Goal: Download file/media

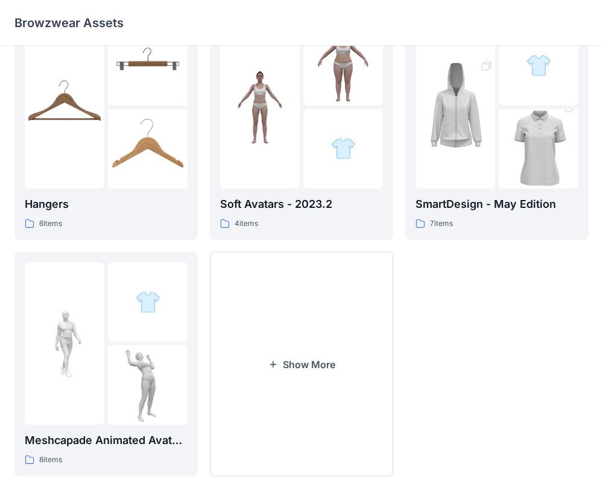
scroll to position [309, 0]
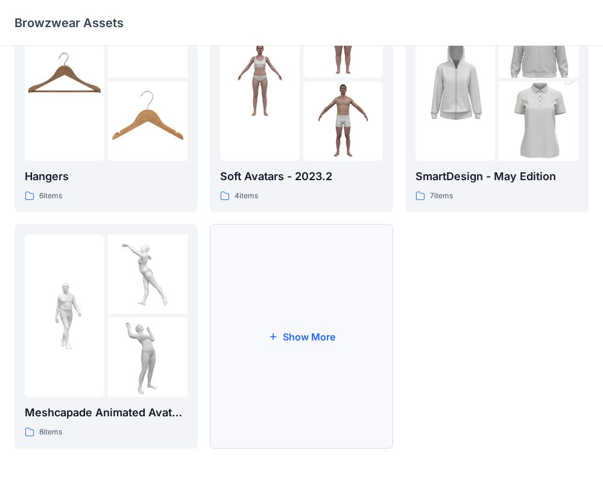
click at [334, 314] on button "Show More" at bounding box center [301, 336] width 183 height 225
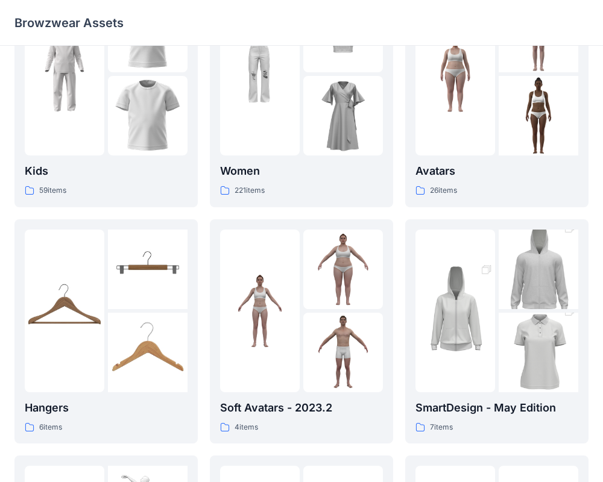
scroll to position [0, 0]
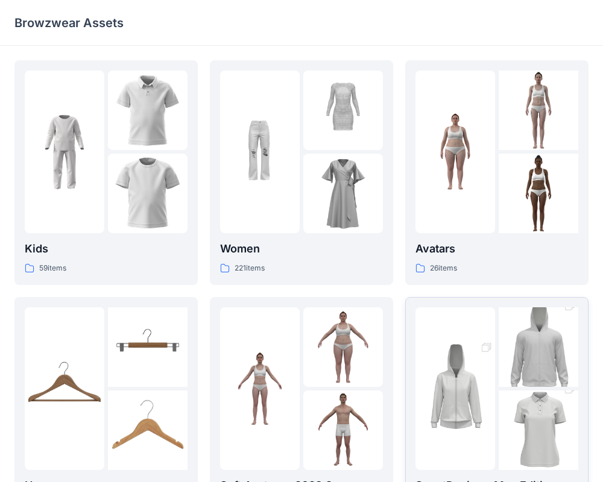
click at [504, 387] on img at bounding box center [539, 347] width 80 height 119
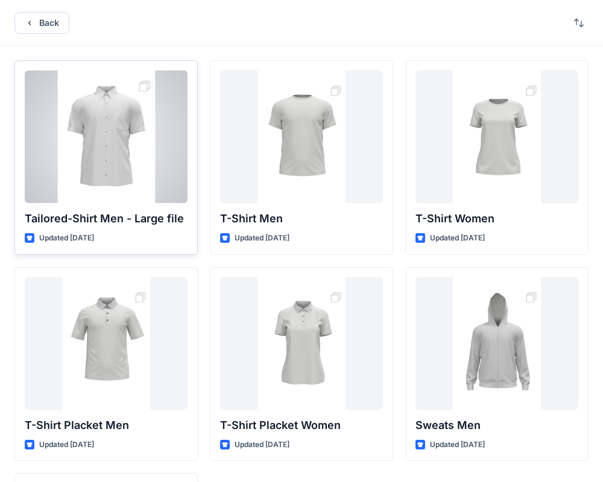
click at [118, 145] on div at bounding box center [106, 137] width 163 height 133
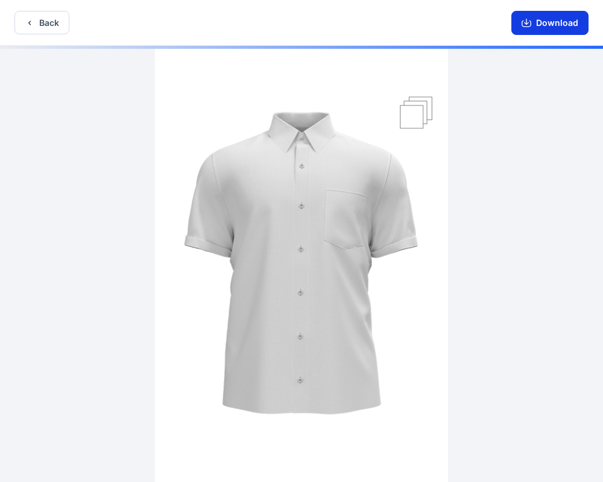
click at [552, 28] on button "Download" at bounding box center [549, 23] width 77 height 24
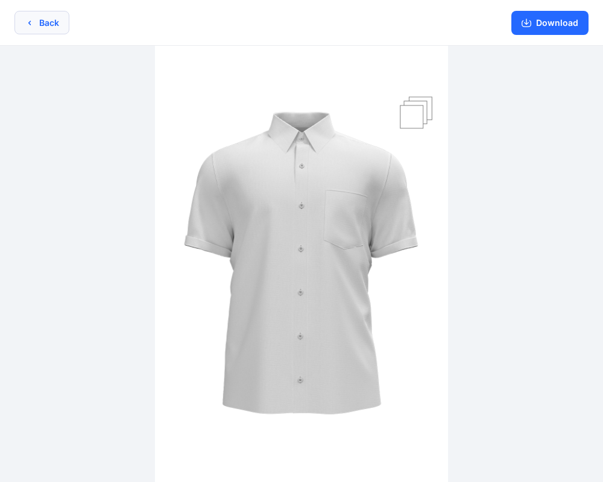
click at [30, 16] on button "Back" at bounding box center [41, 23] width 55 height 24
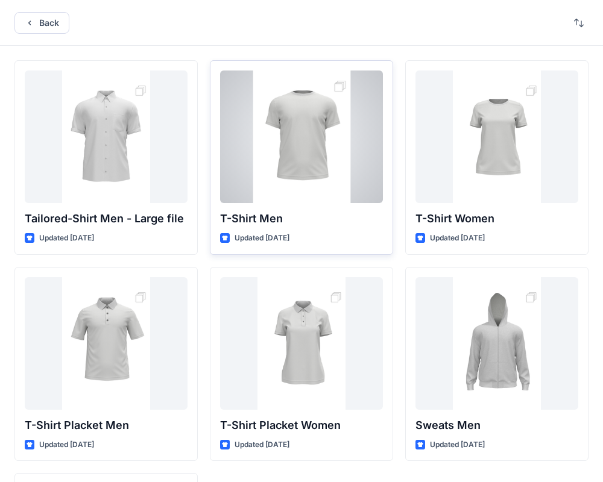
click at [316, 177] on div at bounding box center [301, 137] width 163 height 133
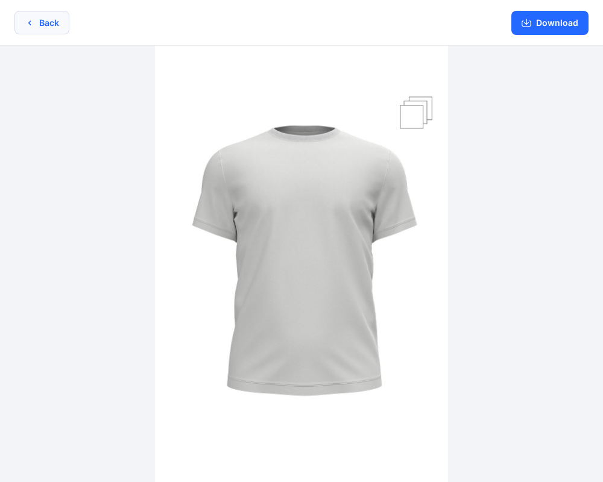
click at [47, 28] on button "Back" at bounding box center [41, 23] width 55 height 24
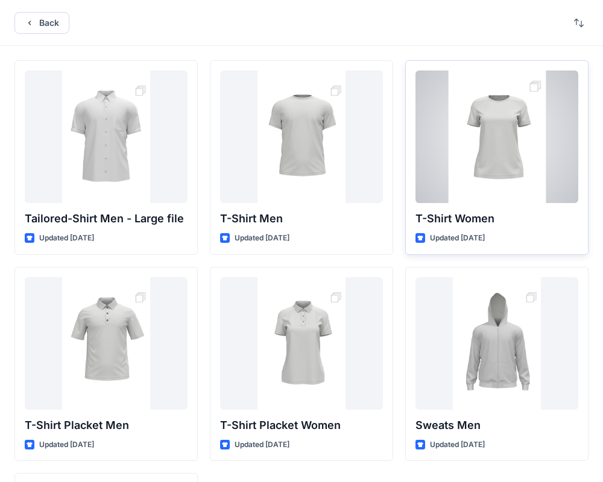
click at [513, 142] on div at bounding box center [497, 137] width 163 height 133
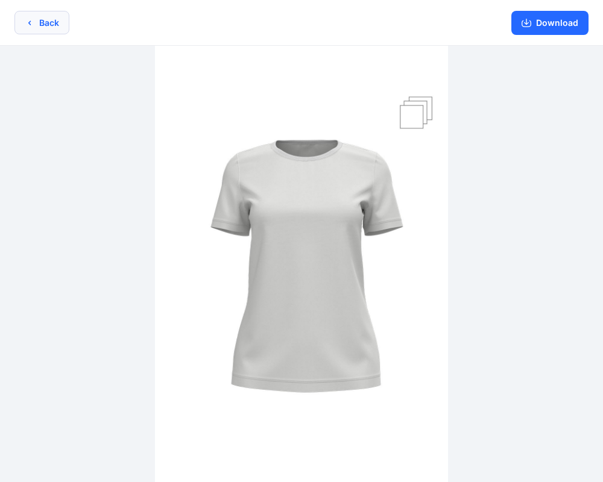
click at [34, 25] on button "Back" at bounding box center [41, 23] width 55 height 24
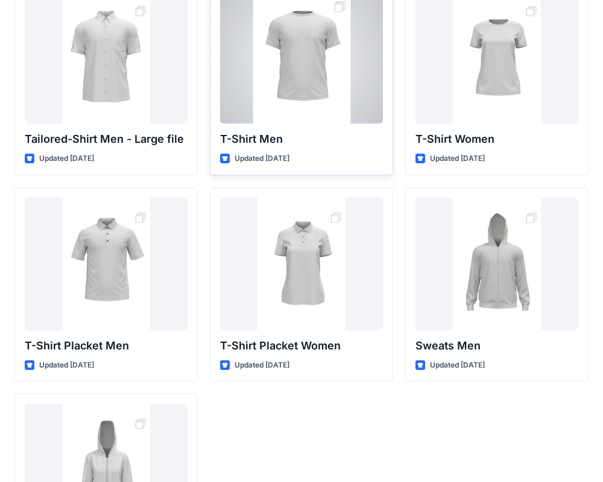
scroll to position [114, 0]
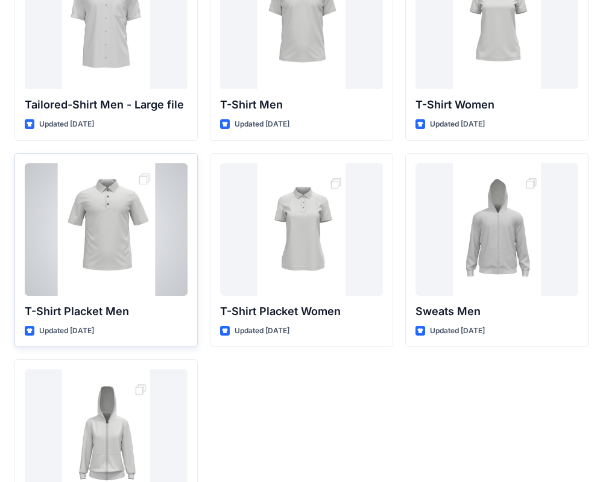
click at [107, 226] on div at bounding box center [106, 229] width 163 height 133
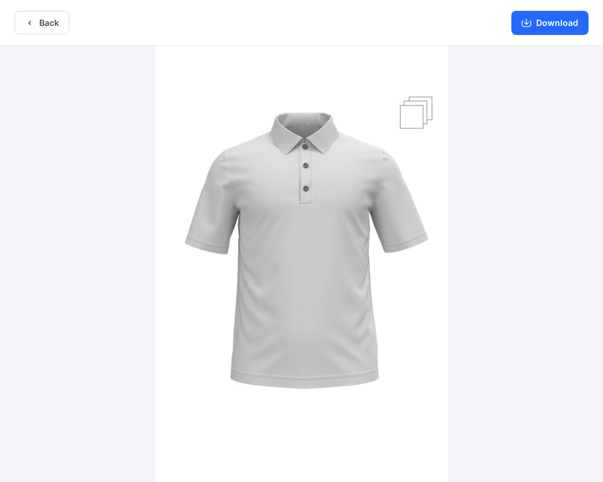
drag, startPoint x: 414, startPoint y: 231, endPoint x: 181, endPoint y: 211, distance: 233.7
click at [181, 211] on img at bounding box center [301, 265] width 293 height 439
click at [32, 25] on icon "button" at bounding box center [30, 23] width 10 height 10
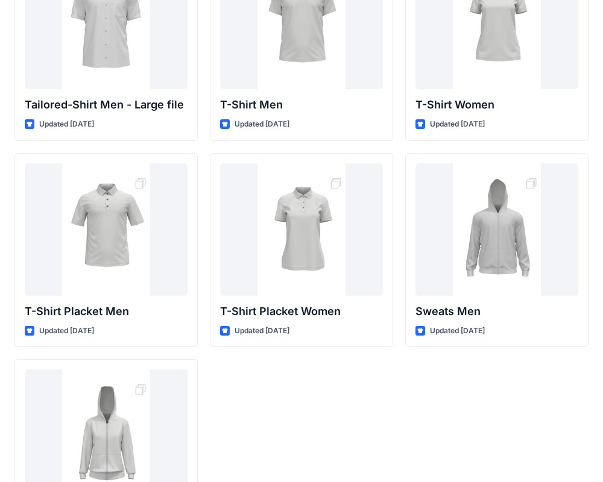
scroll to position [200, 0]
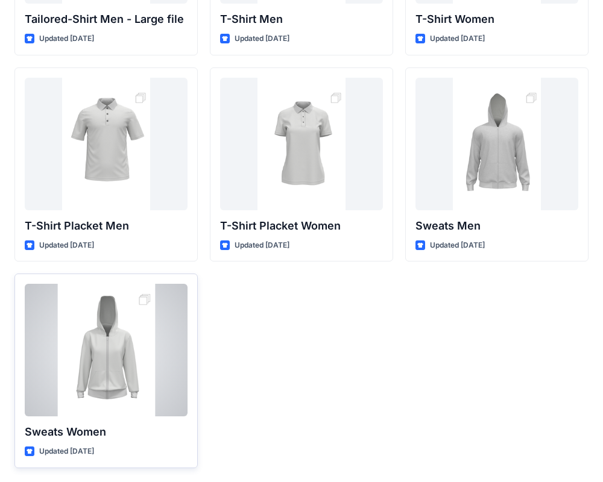
click at [131, 326] on div at bounding box center [106, 350] width 163 height 133
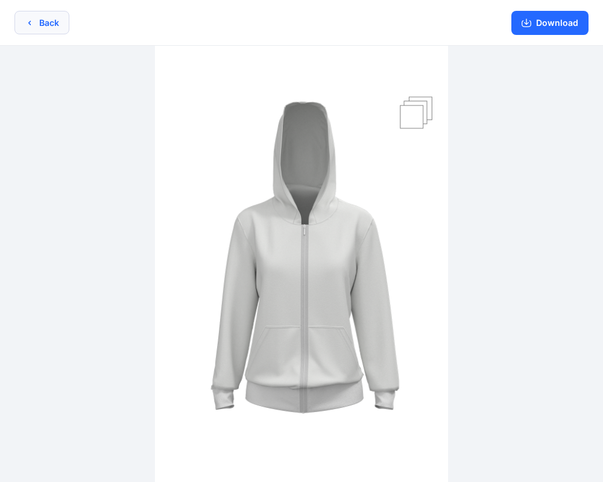
click at [27, 24] on icon "button" at bounding box center [30, 23] width 10 height 10
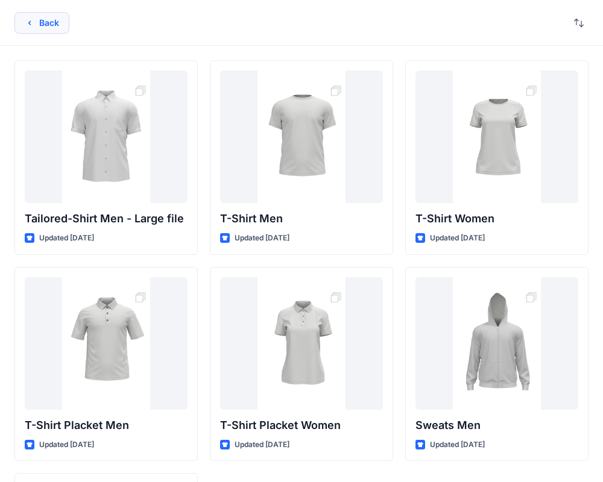
click at [58, 28] on button "Back" at bounding box center [41, 23] width 55 height 22
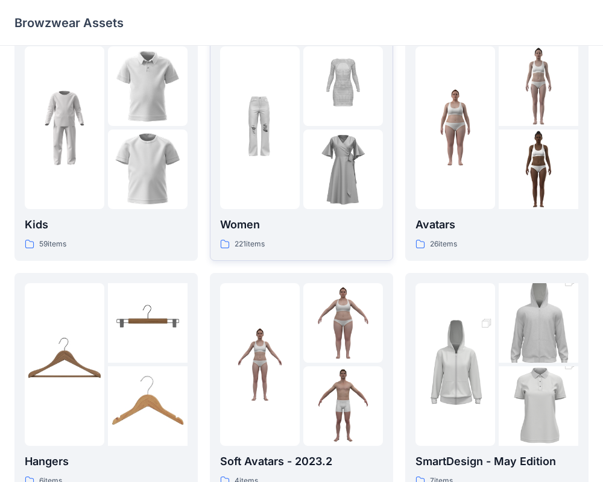
scroll to position [25, 0]
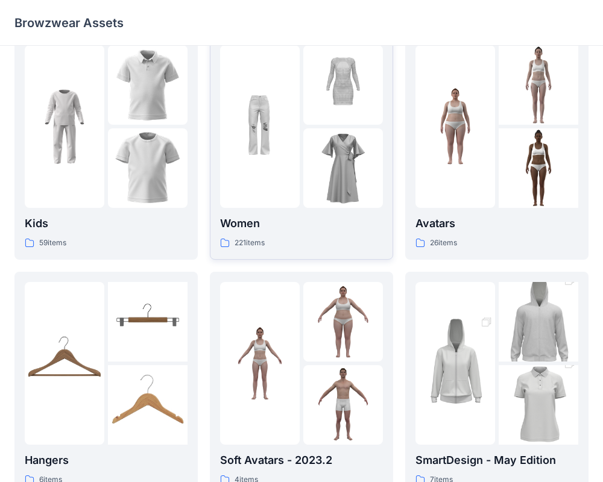
click at [302, 156] on div at bounding box center [301, 126] width 163 height 163
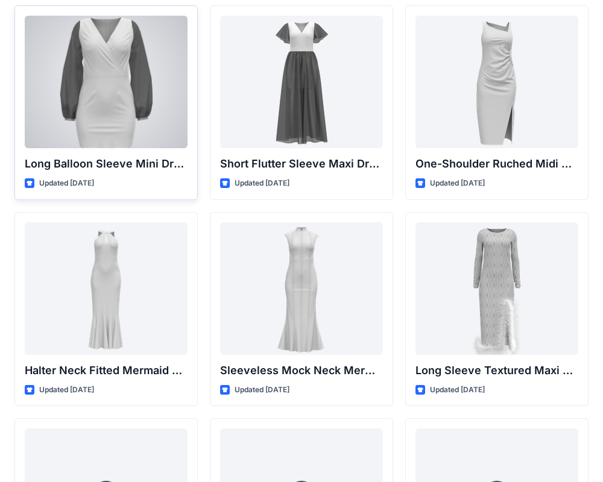
scroll to position [466, 0]
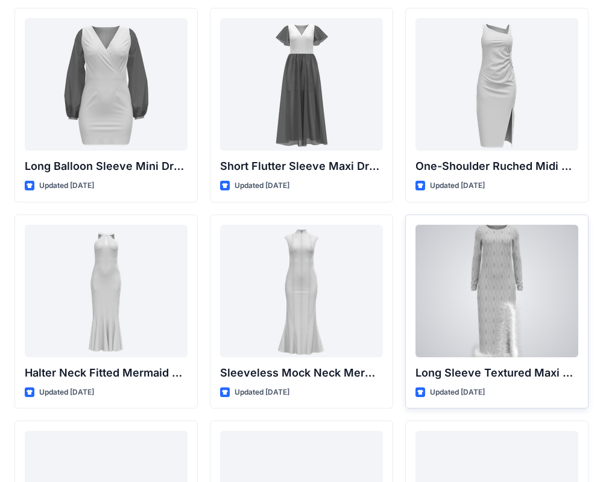
click at [482, 291] on div at bounding box center [497, 291] width 163 height 133
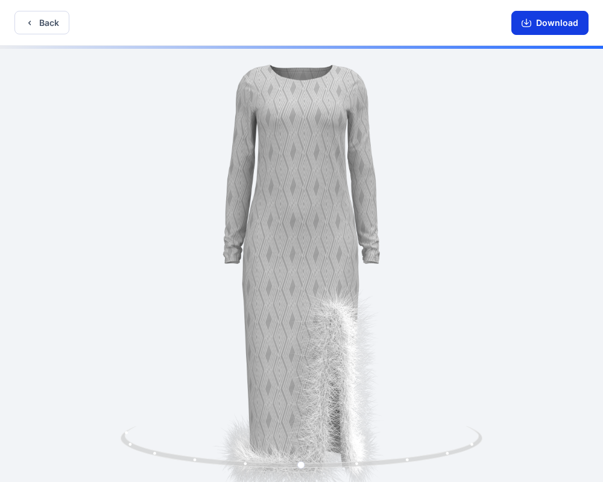
click at [557, 18] on button "Download" at bounding box center [549, 23] width 77 height 24
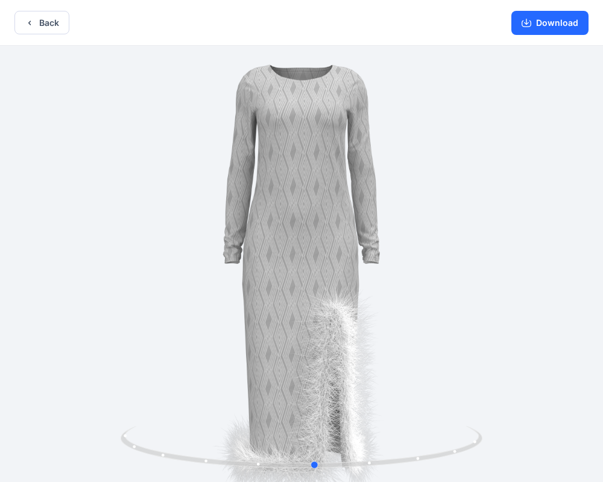
drag, startPoint x: 312, startPoint y: 196, endPoint x: 326, endPoint y: 172, distance: 27.6
click at [326, 172] on div at bounding box center [301, 265] width 603 height 439
click at [49, 24] on button "Back" at bounding box center [41, 23] width 55 height 24
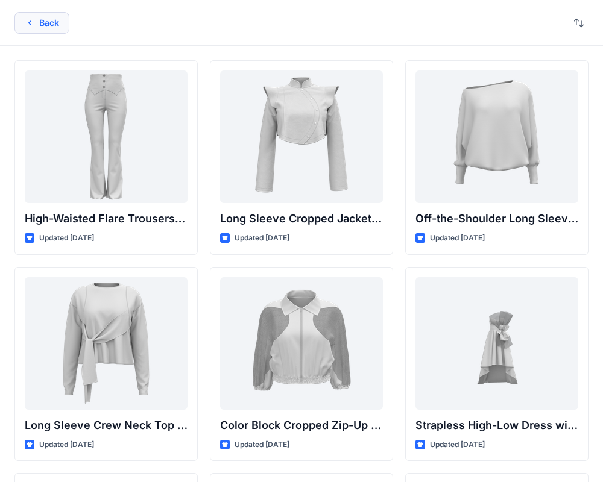
click at [40, 18] on button "Back" at bounding box center [41, 23] width 55 height 22
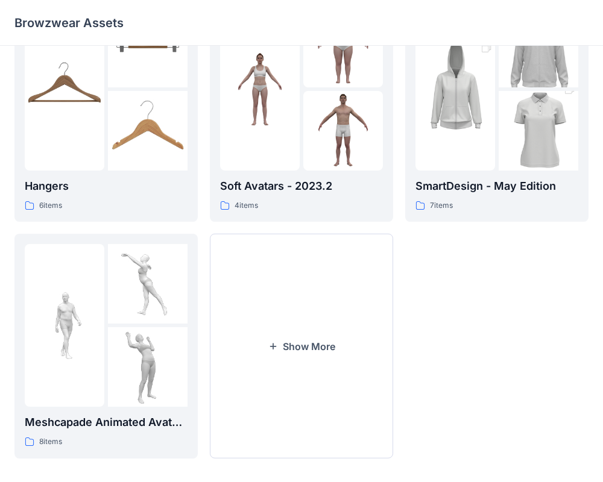
scroll to position [309, 0]
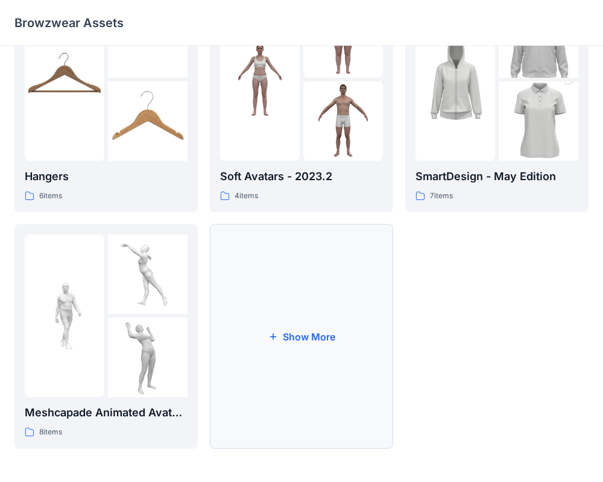
click at [337, 318] on button "Show More" at bounding box center [301, 336] width 183 height 225
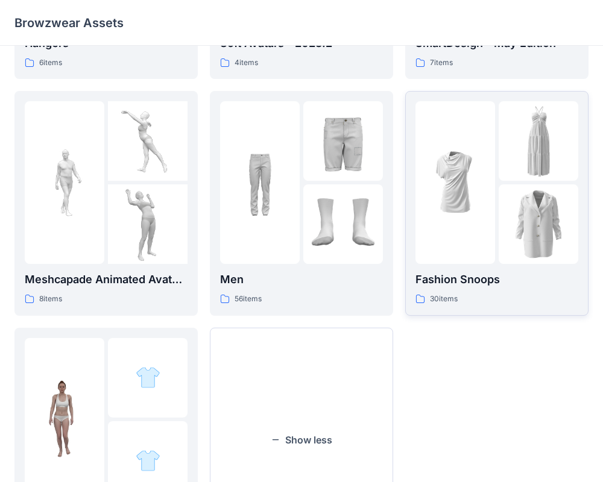
scroll to position [546, 0]
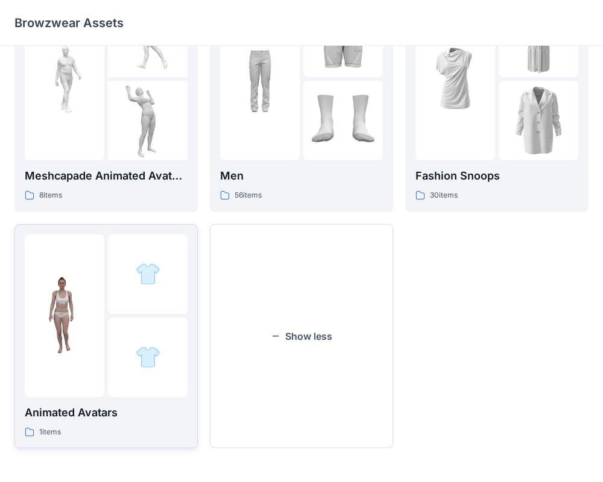
click at [67, 329] on img at bounding box center [65, 316] width 80 height 80
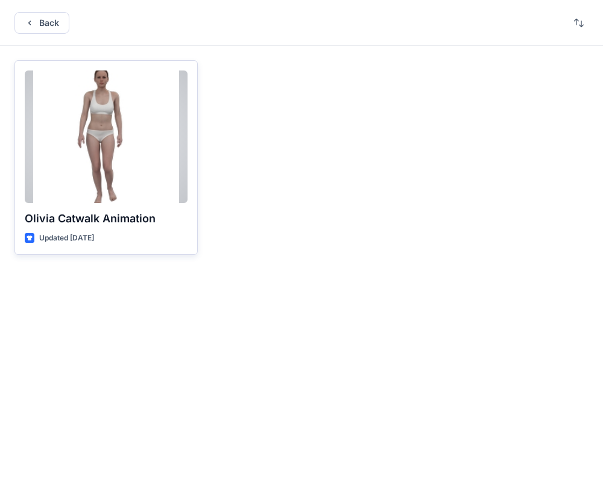
click at [116, 149] on div at bounding box center [106, 137] width 163 height 133
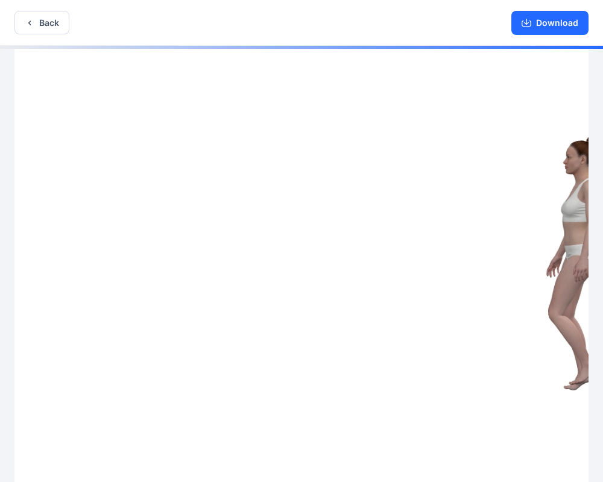
click at [350, 289] on img at bounding box center [301, 265] width 574 height 439
drag, startPoint x: 581, startPoint y: 151, endPoint x: 528, endPoint y: 302, distance: 160.2
click at [528, 300] on img at bounding box center [301, 265] width 574 height 439
